Goal: Task Accomplishment & Management: Manage account settings

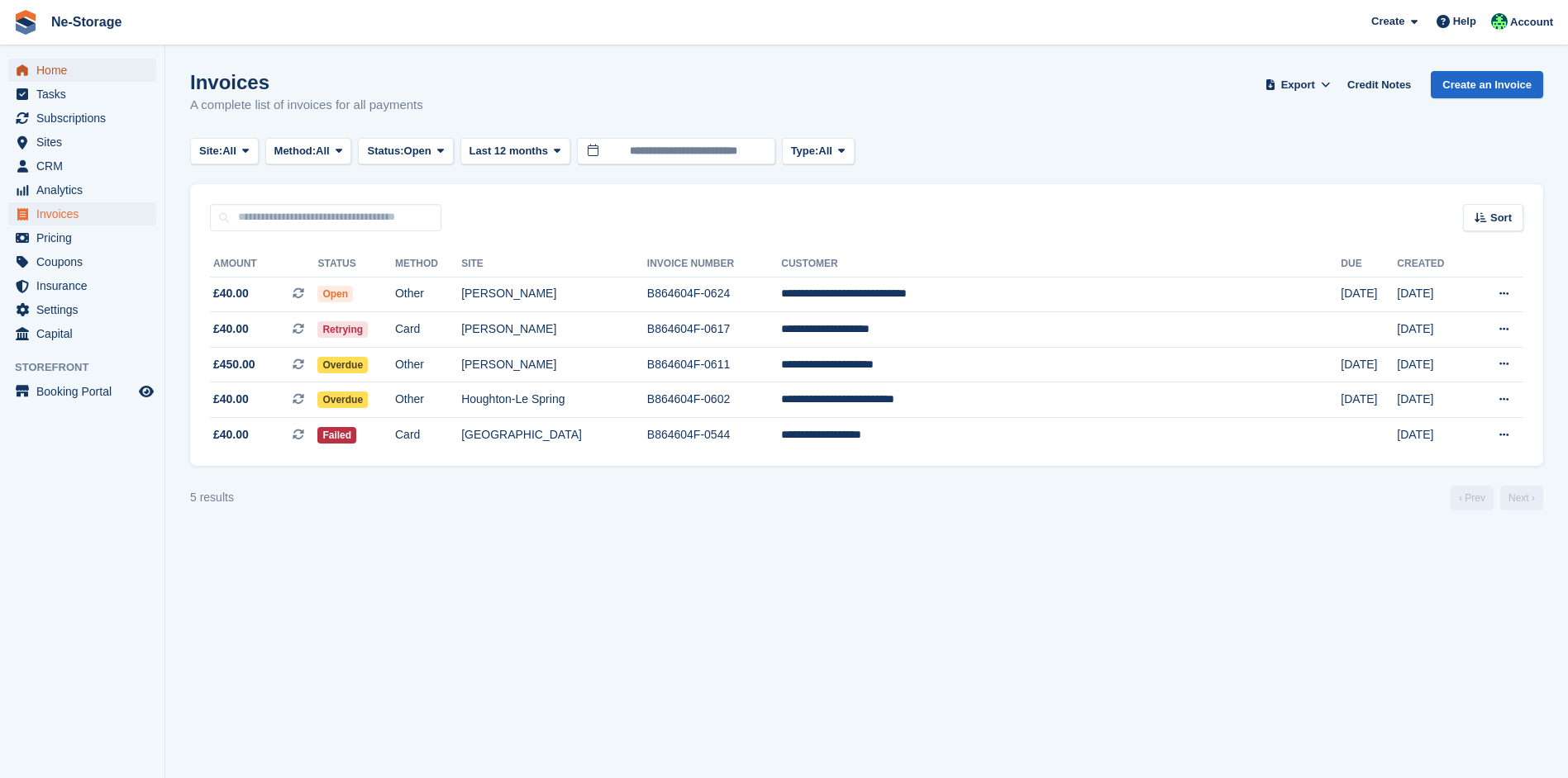
click at [71, 75] on span "Home" at bounding box center [86, 69] width 99 height 23
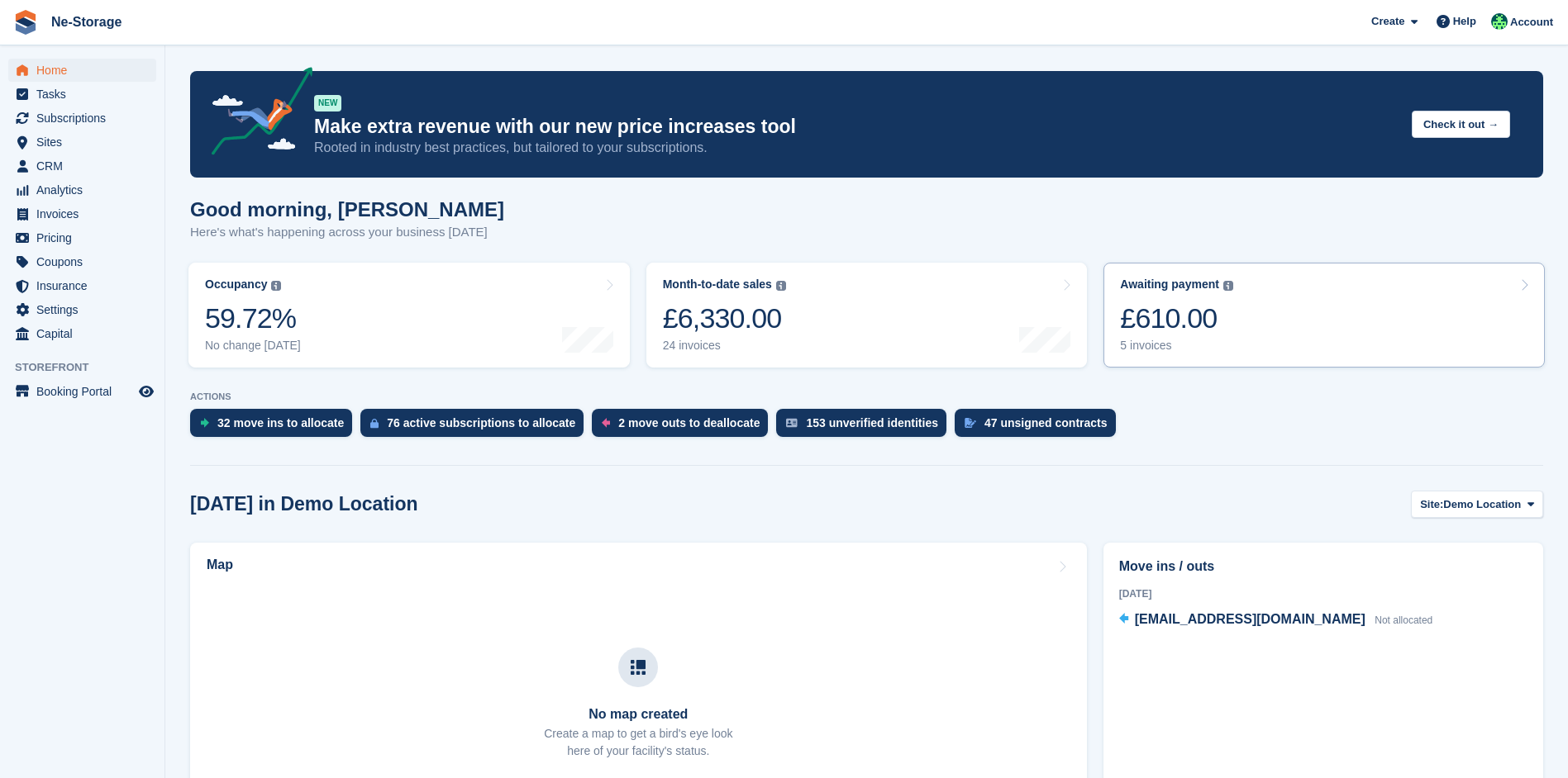
click at [1230, 320] on div "£610.00" at bounding box center [1177, 319] width 114 height 34
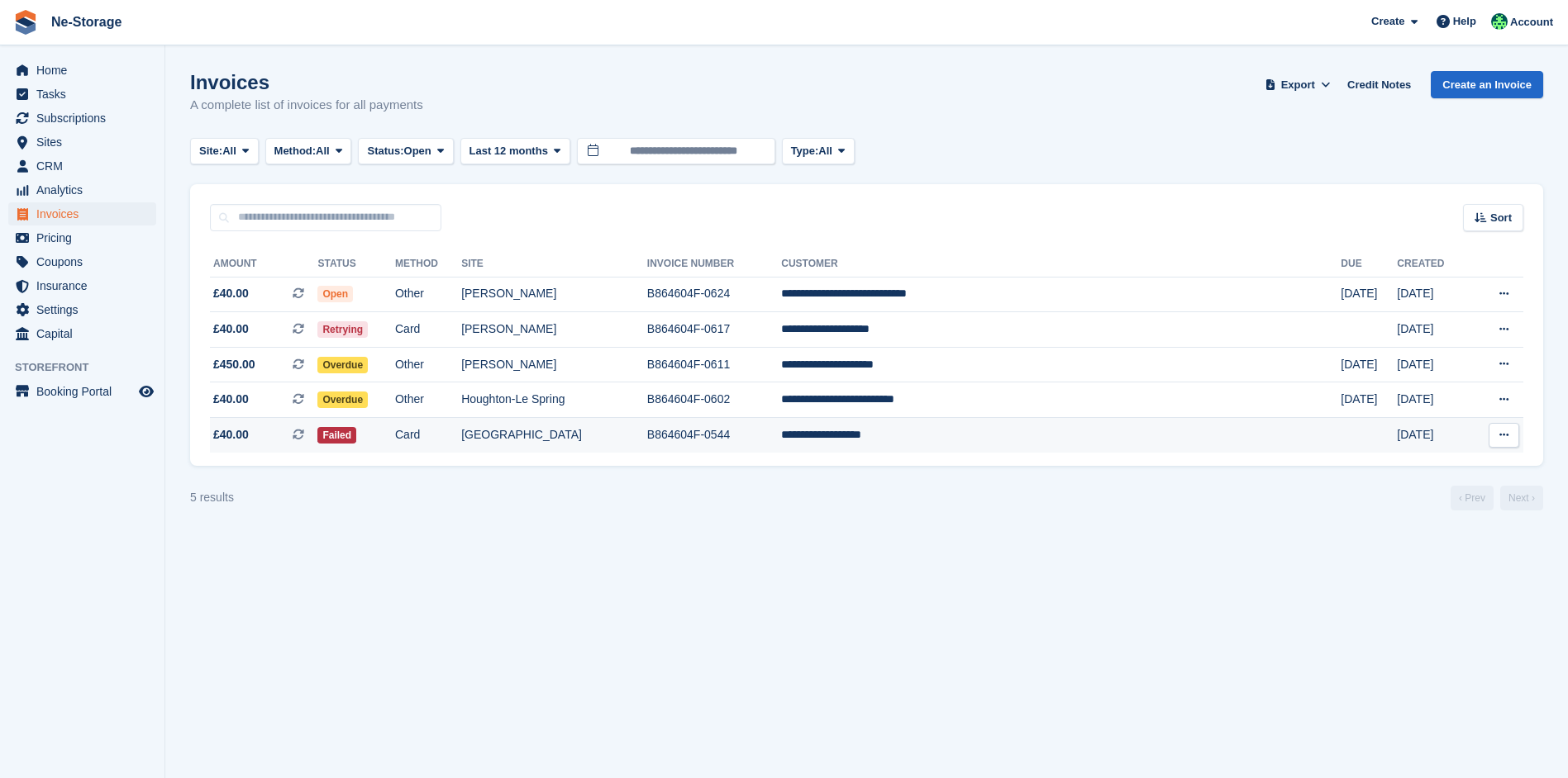
click at [1501, 430] on icon at bounding box center [1504, 435] width 9 height 11
